Goal: Information Seeking & Learning: Learn about a topic

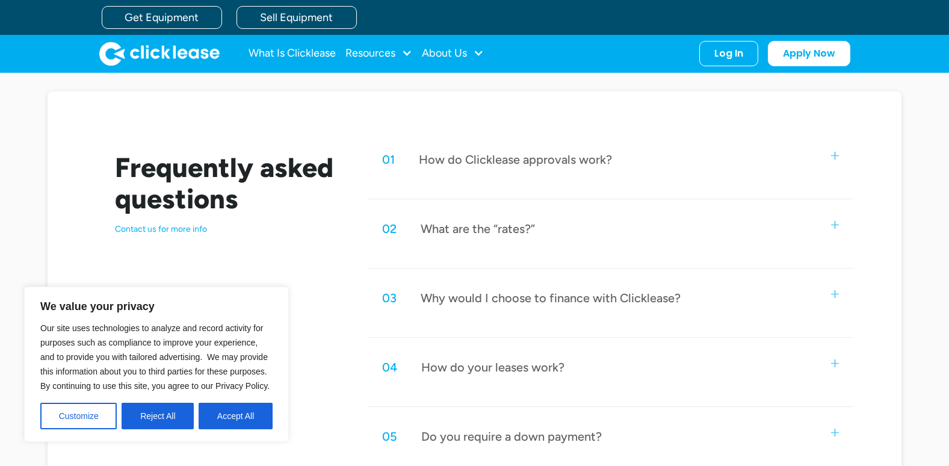
scroll to position [522, 0]
click at [497, 305] on div "Why would I choose to finance with Clicklease?" at bounding box center [551, 299] width 260 height 16
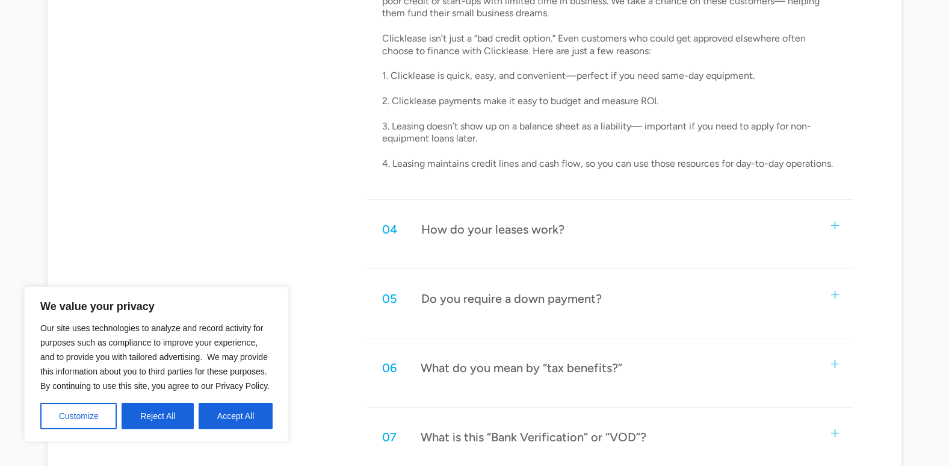
scroll to position [859, 0]
click at [522, 221] on div "How do your leases work?" at bounding box center [492, 228] width 143 height 16
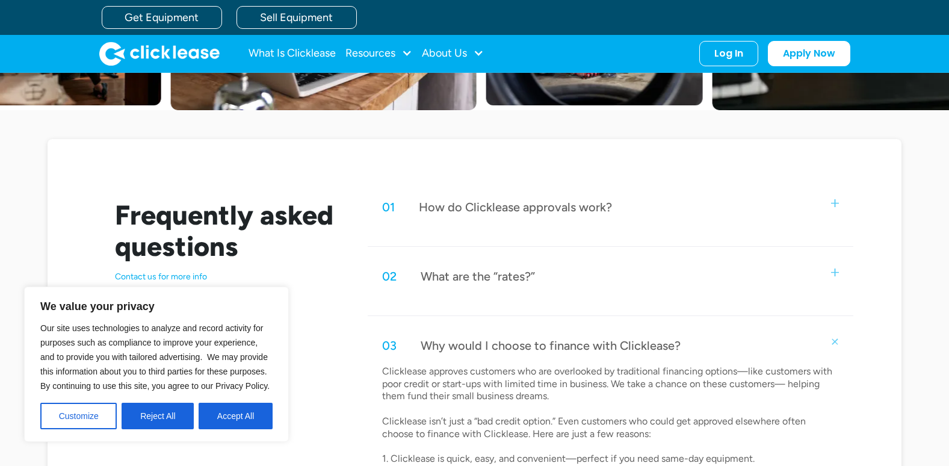
scroll to position [474, 0]
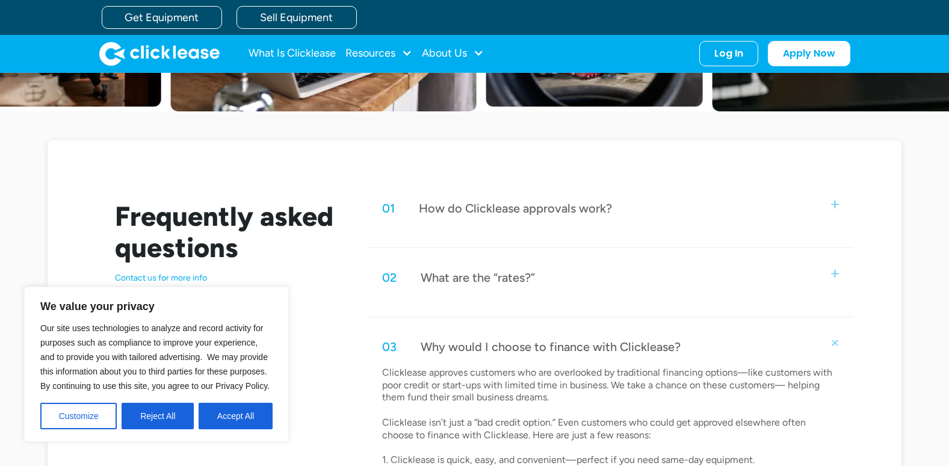
click at [536, 200] on div "How do Clicklease approvals work?" at bounding box center [515, 208] width 193 height 16
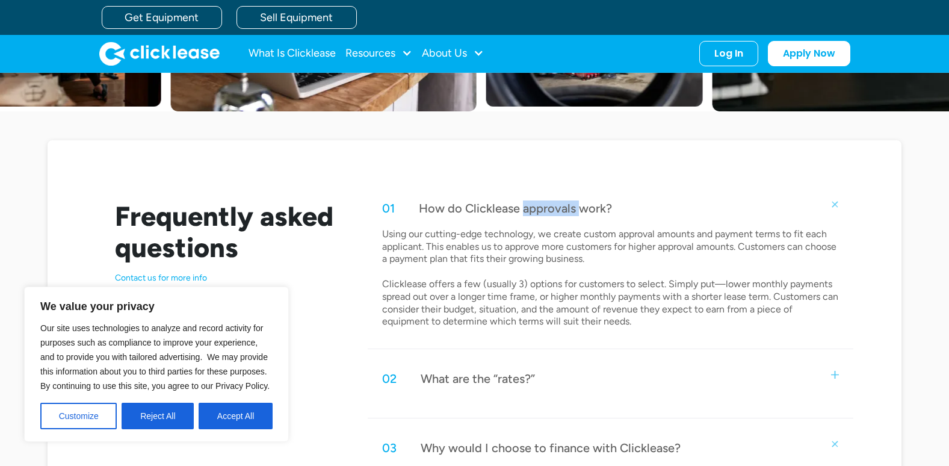
click at [536, 200] on div "How do Clicklease approvals work?" at bounding box center [515, 208] width 193 height 16
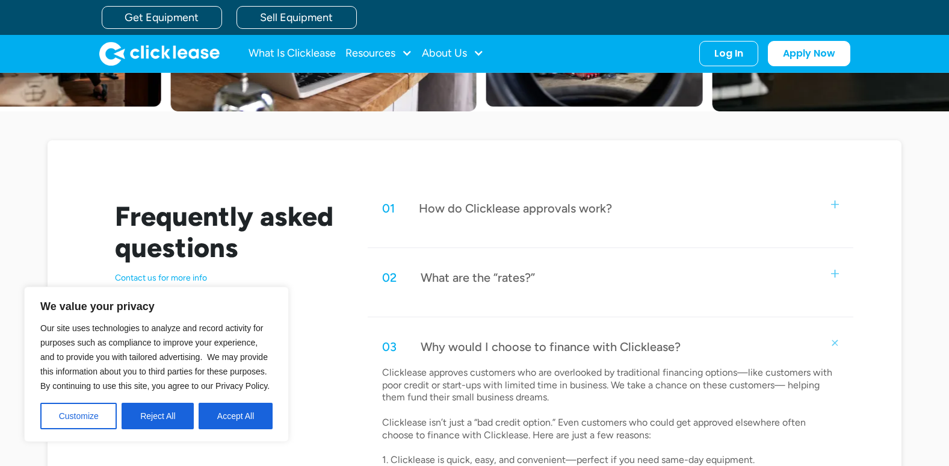
drag, startPoint x: 536, startPoint y: 200, endPoint x: 503, endPoint y: 209, distance: 34.3
click at [503, 209] on div "How do Clicklease approvals work?" at bounding box center [515, 208] width 193 height 16
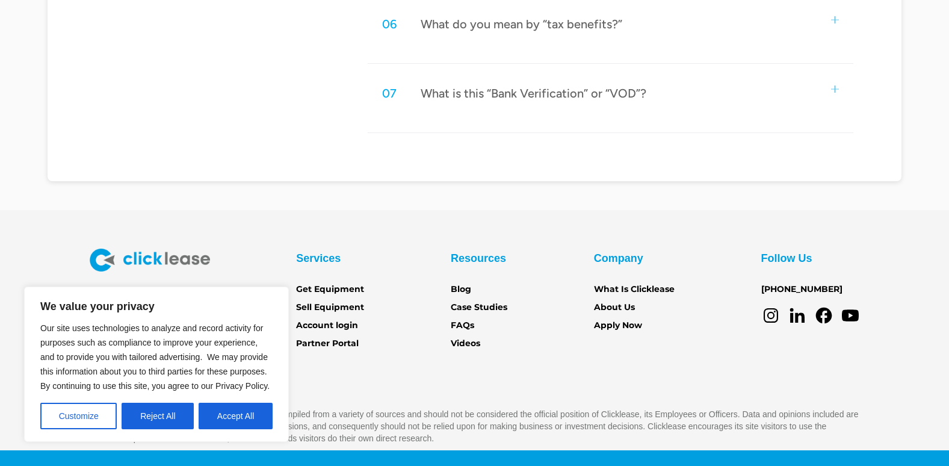
scroll to position [1533, 0]
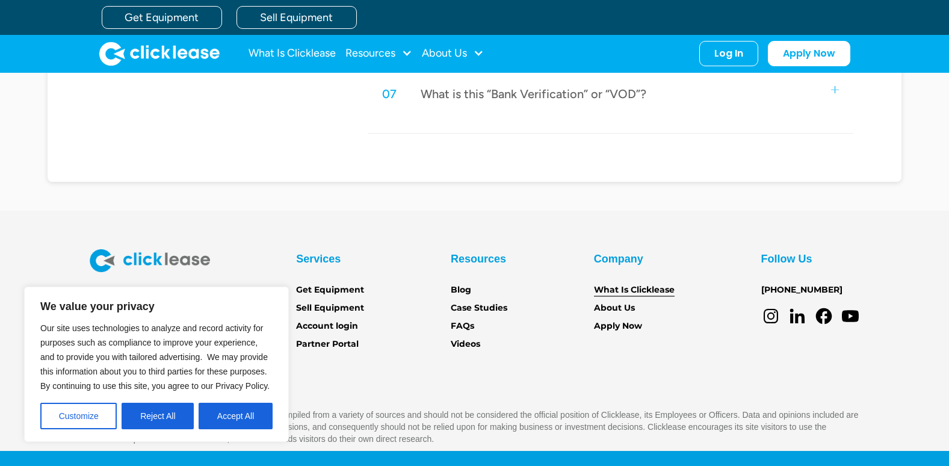
click at [652, 292] on link "What Is Clicklease" at bounding box center [634, 289] width 81 height 13
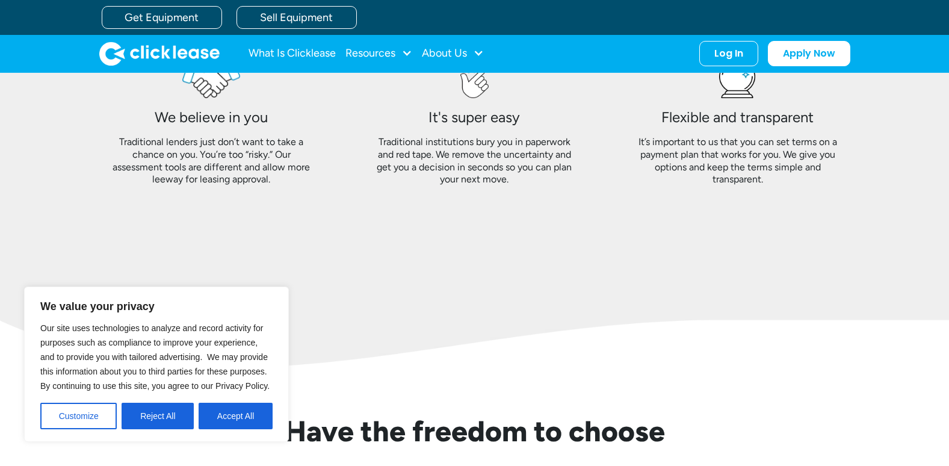
scroll to position [995, 0]
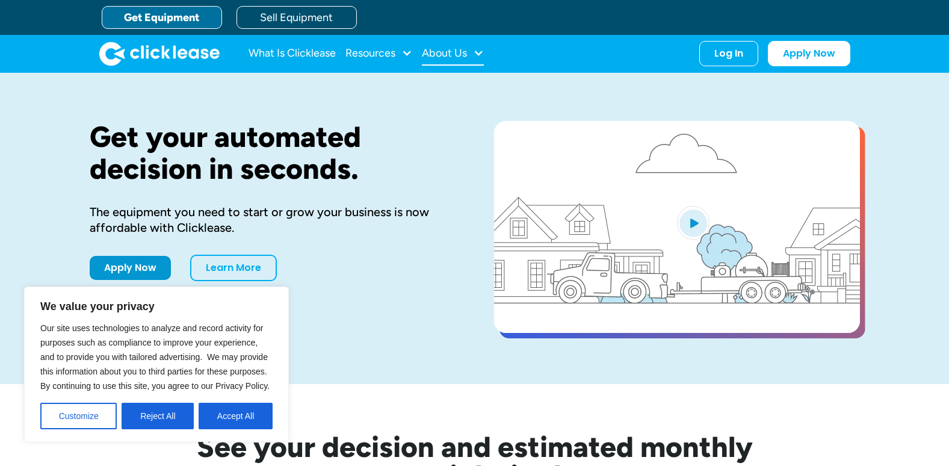
click at [442, 45] on div "About Us" at bounding box center [453, 54] width 62 height 24
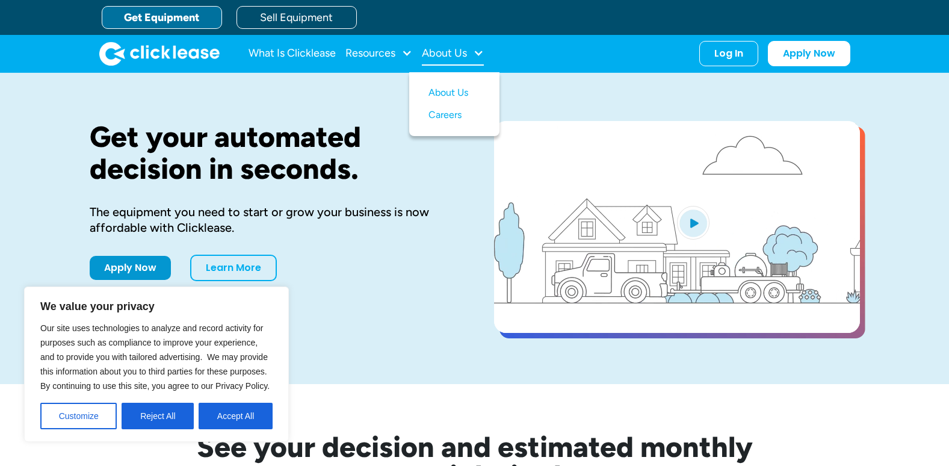
drag, startPoint x: 442, startPoint y: 45, endPoint x: 451, endPoint y: 51, distance: 11.2
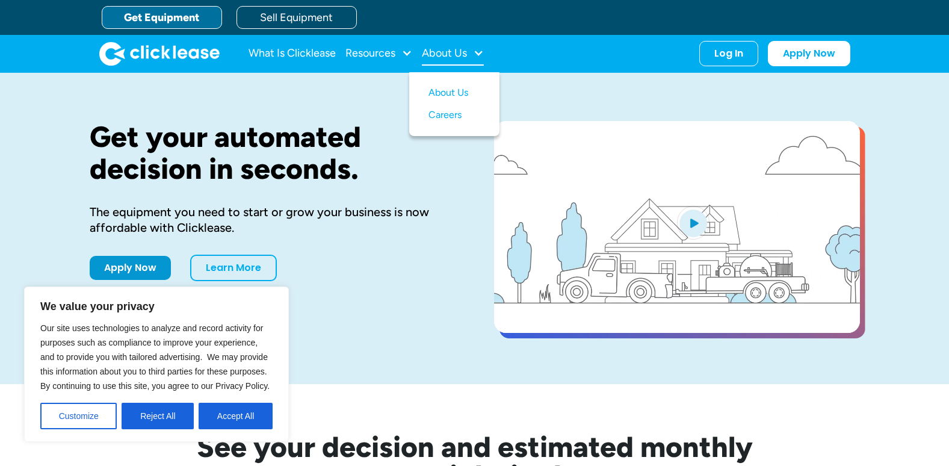
click at [451, 51] on div "About Us" at bounding box center [453, 54] width 62 height 24
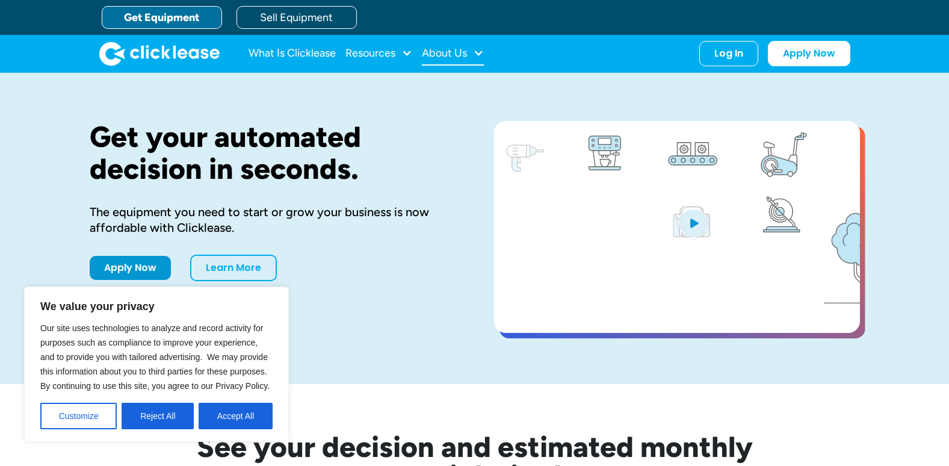
click at [451, 53] on div "About Us" at bounding box center [444, 53] width 45 height 0
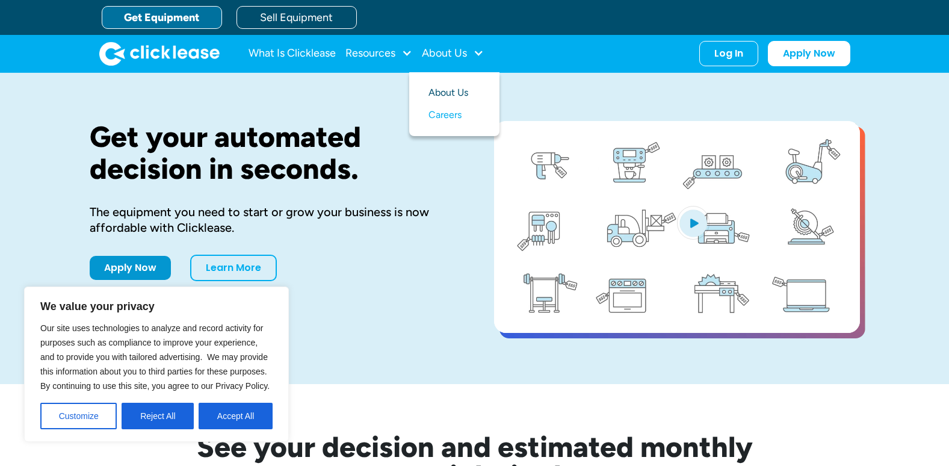
click at [452, 90] on link "About Us" at bounding box center [455, 93] width 52 height 22
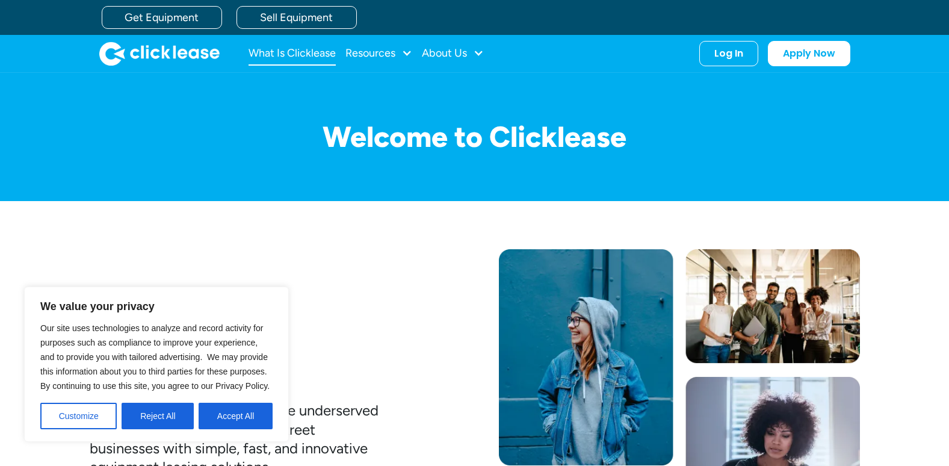
click at [317, 55] on link "What Is Clicklease" at bounding box center [292, 54] width 87 height 24
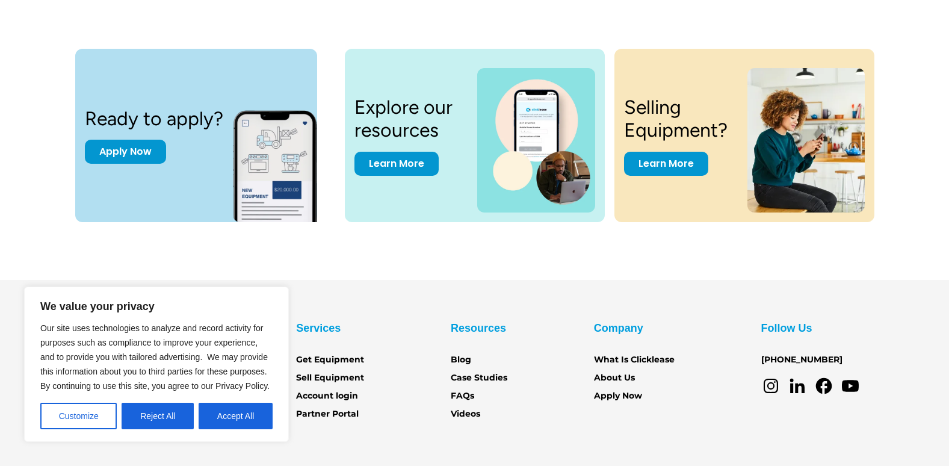
scroll to position [1637, 0]
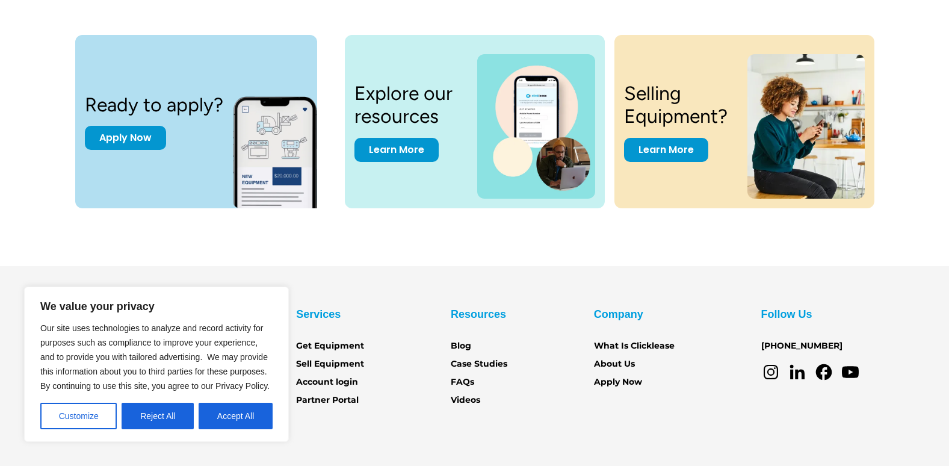
click at [679, 96] on h3 "Selling Equipment?" at bounding box center [679, 105] width 110 height 46
click at [671, 153] on link "Learn More" at bounding box center [666, 147] width 84 height 24
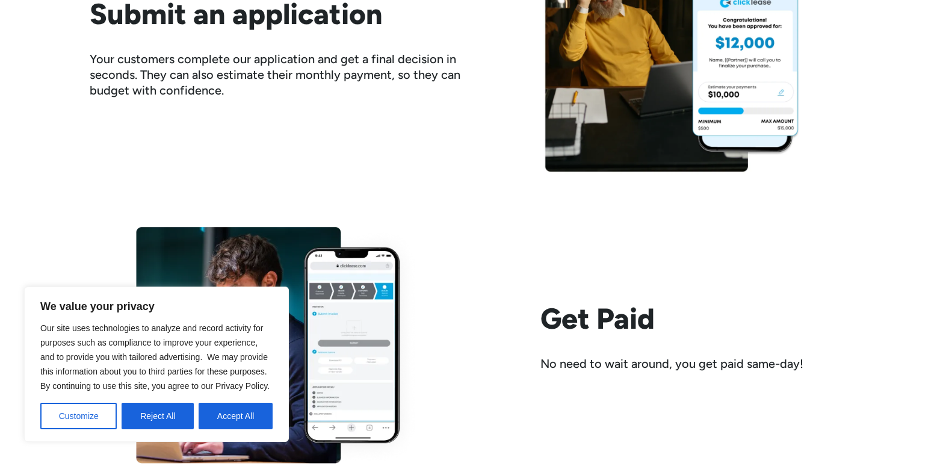
scroll to position [1709, 0]
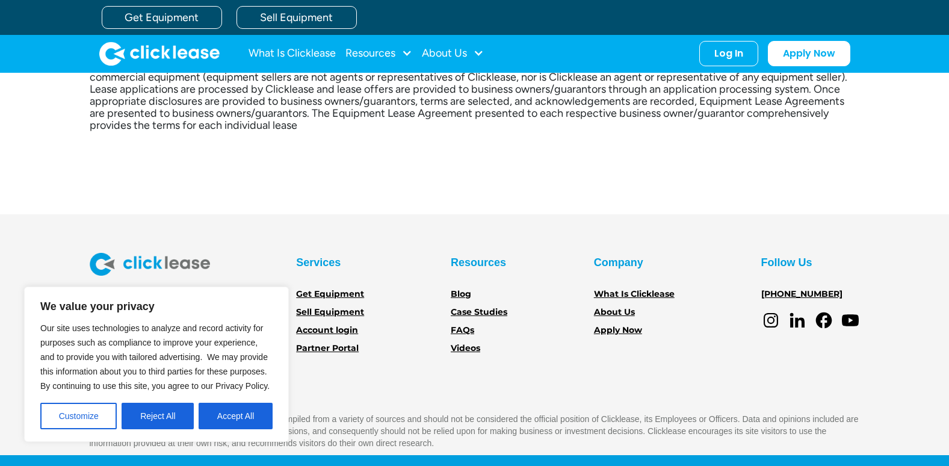
scroll to position [352, 0]
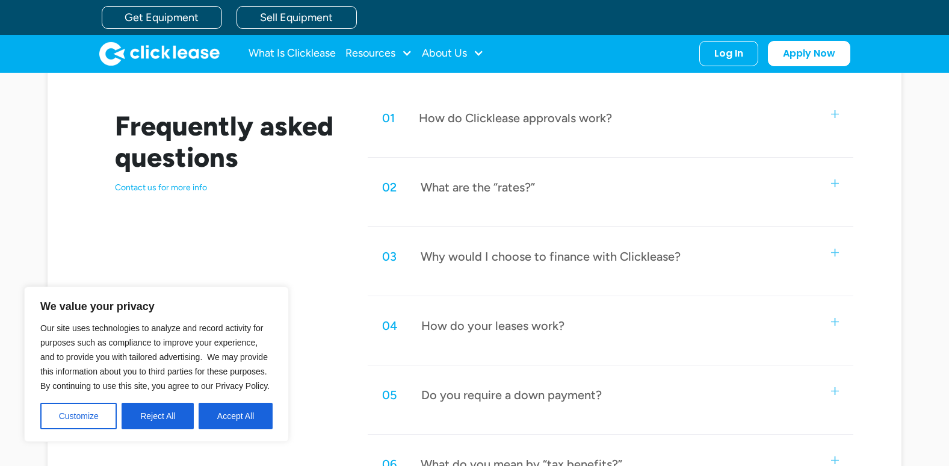
scroll to position [506, 0]
